Goal: Find specific page/section: Find specific page/section

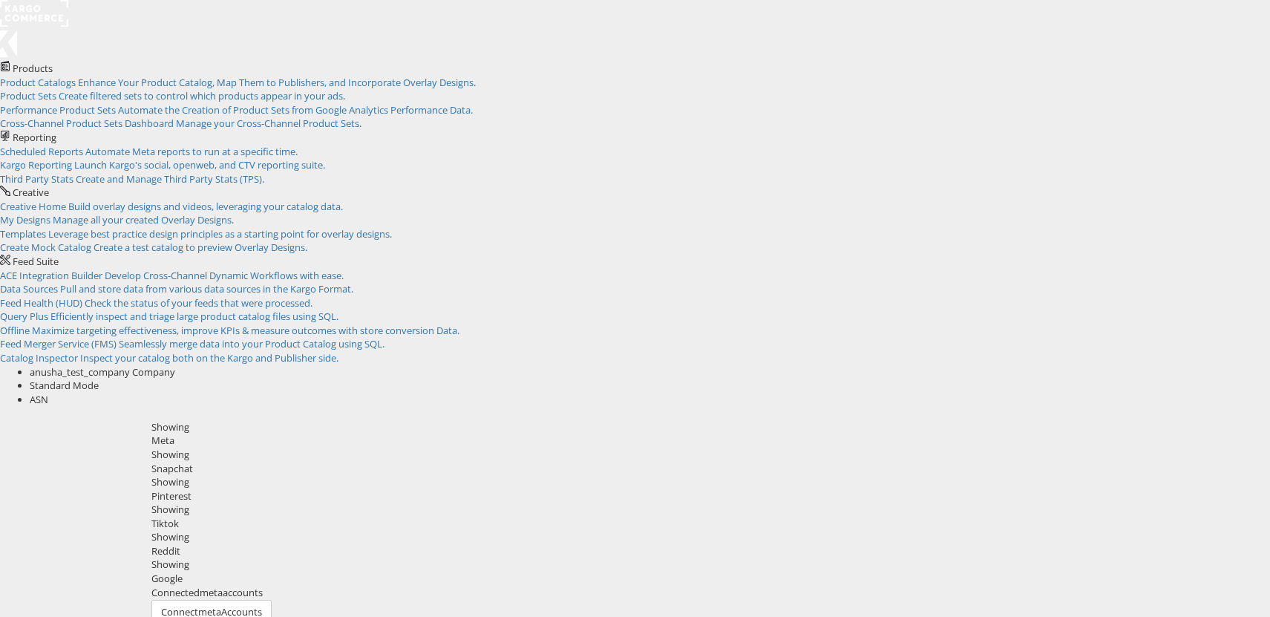
copy td "10154782784169717"
click at [309, 462] on div "Snapchat" at bounding box center [705, 469] width 1108 height 14
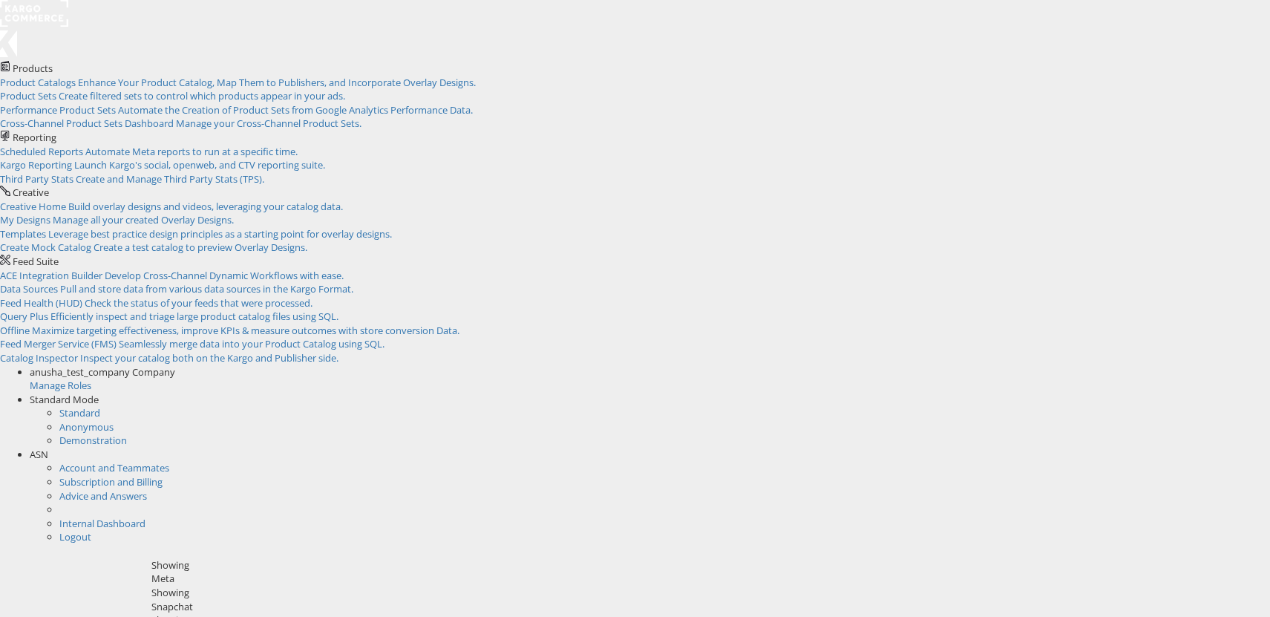
drag, startPoint x: 675, startPoint y: 212, endPoint x: 200, endPoint y: 214, distance: 474.9
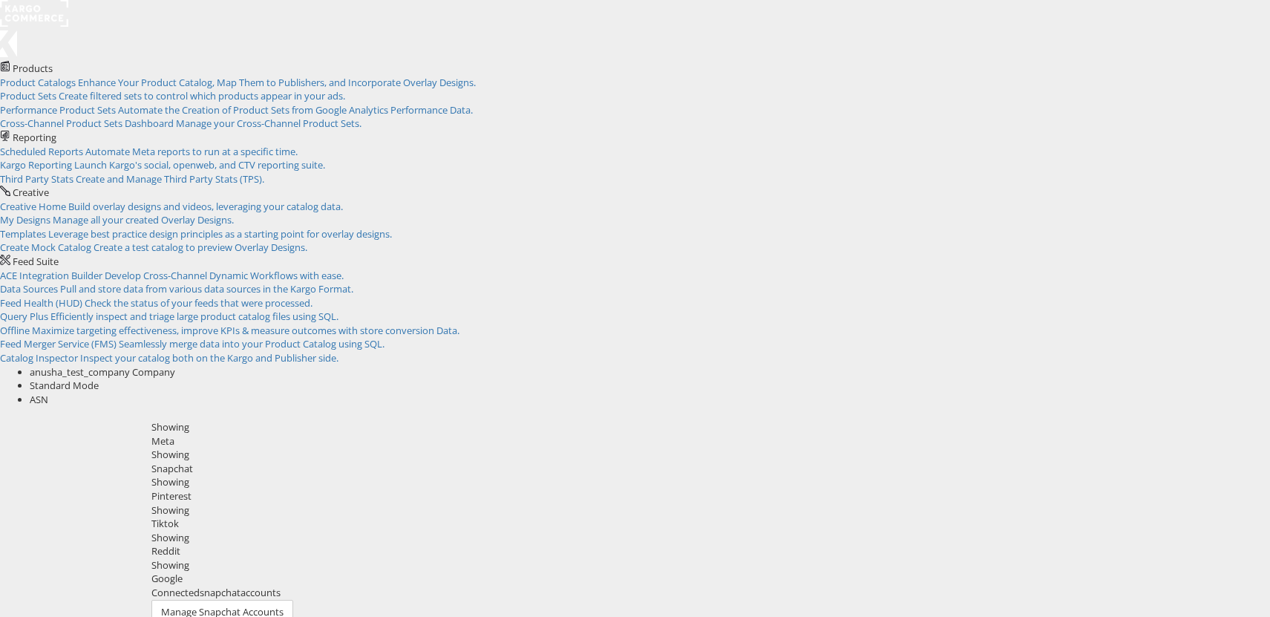
click at [226, 434] on div "Meta" at bounding box center [705, 441] width 1108 height 14
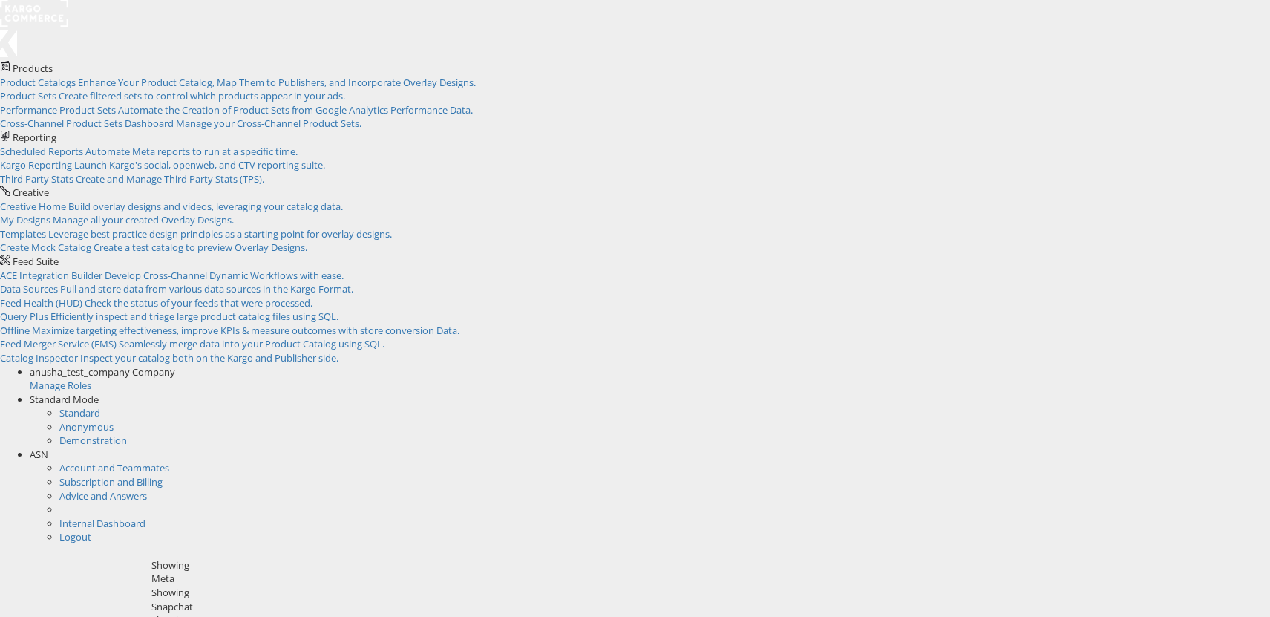
drag, startPoint x: 599, startPoint y: 351, endPoint x: 257, endPoint y: 351, distance: 341.3
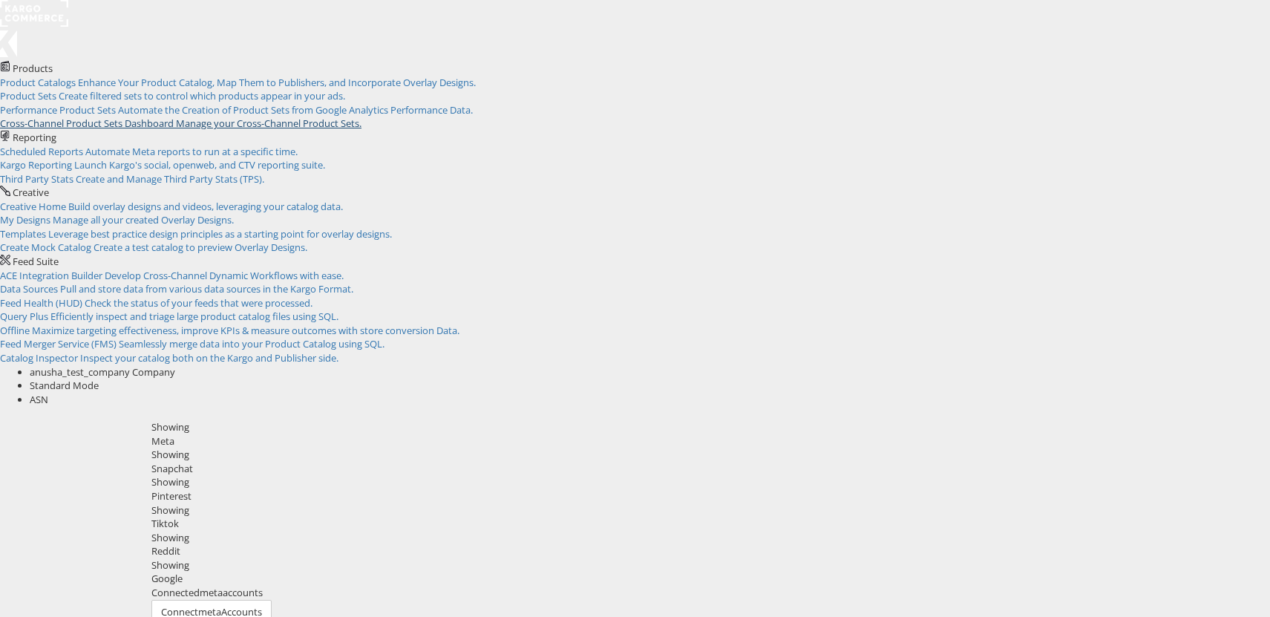
click at [361, 130] on span "Manage your Cross-Channel Product Sets." at bounding box center [268, 122] width 185 height 13
